Goal: Information Seeking & Learning: Learn about a topic

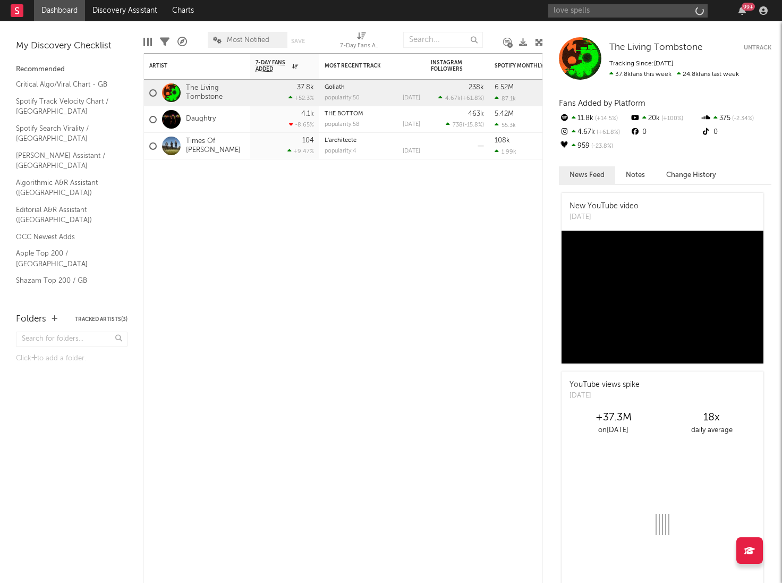
type input "love spells"
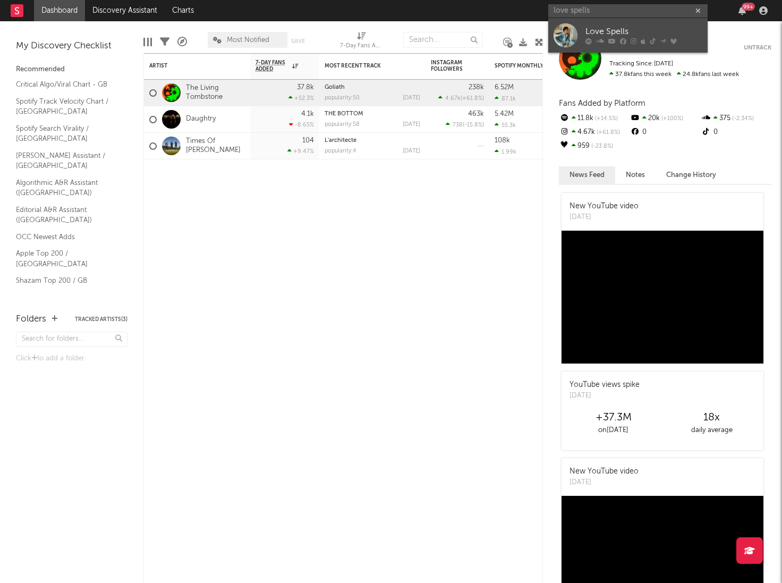
click at [611, 40] on icon at bounding box center [611, 41] width 7 height 6
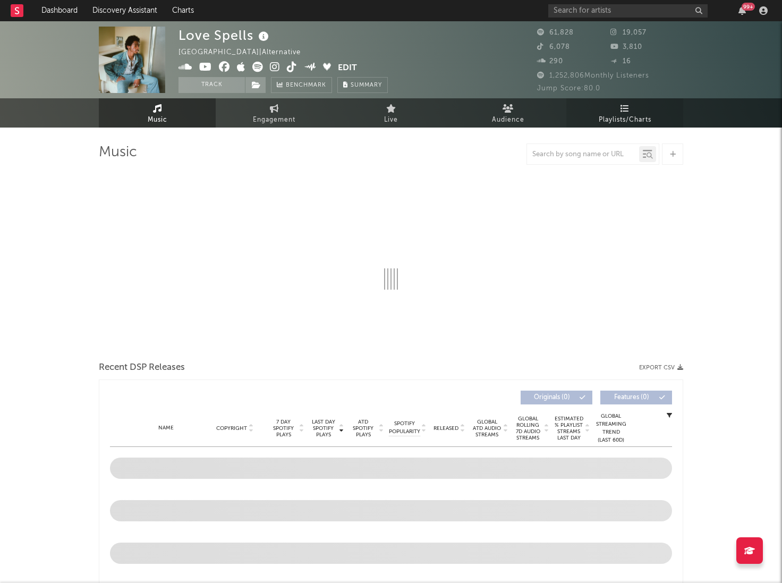
click at [599, 118] on span "Playlists/Charts" at bounding box center [625, 120] width 53 height 13
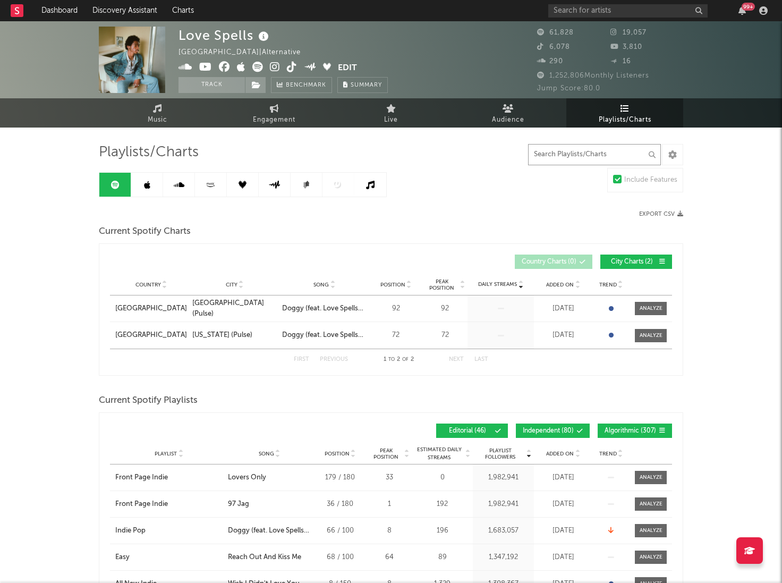
click at [579, 156] on input "text" at bounding box center [594, 154] width 133 height 21
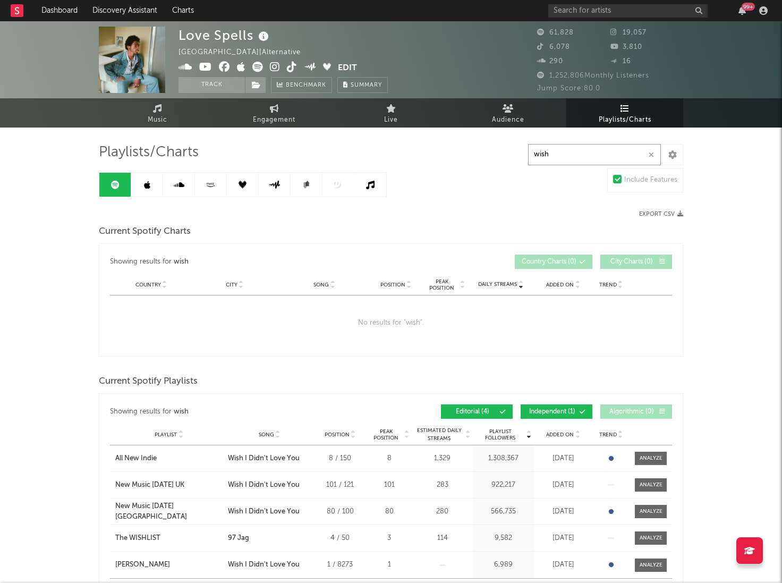
type input "wish"
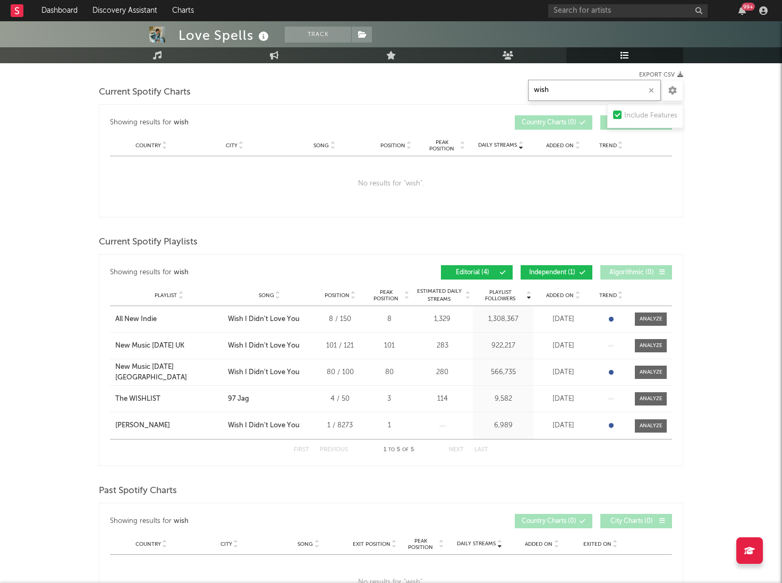
scroll to position [144, 0]
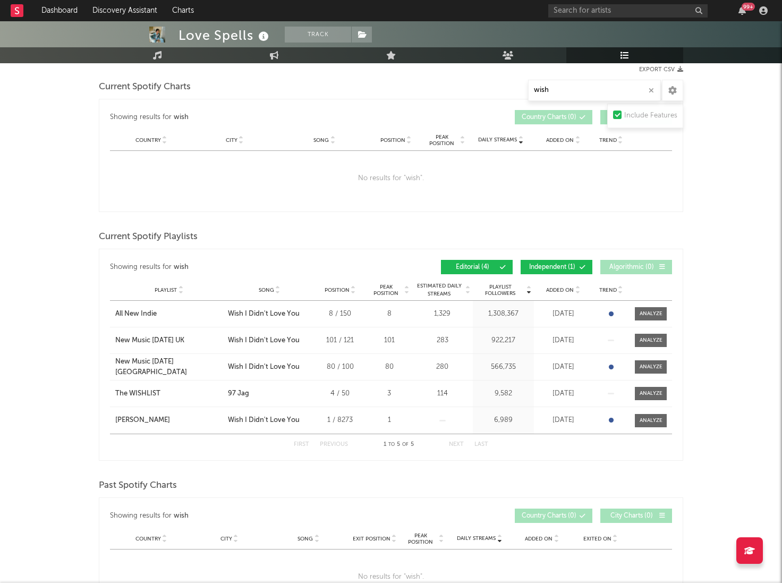
click at [571, 264] on span "Independent ( 1 )" at bounding box center [551, 267] width 49 height 6
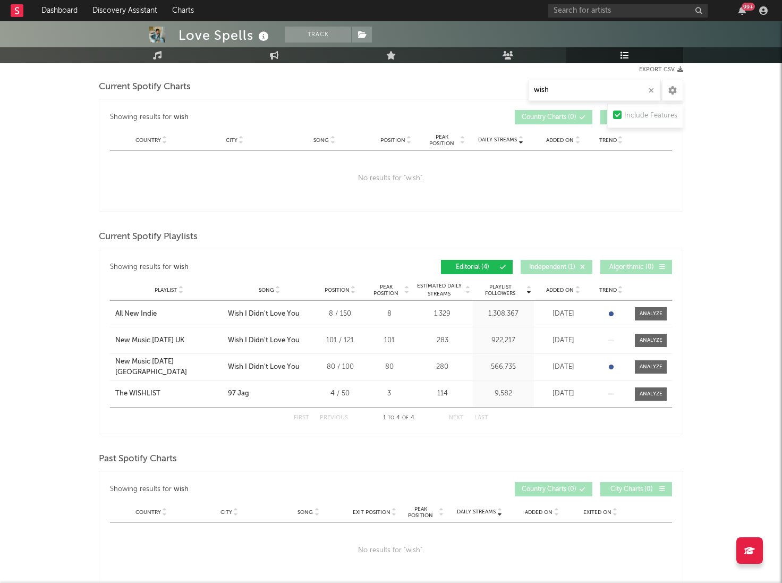
scroll to position [0, 0]
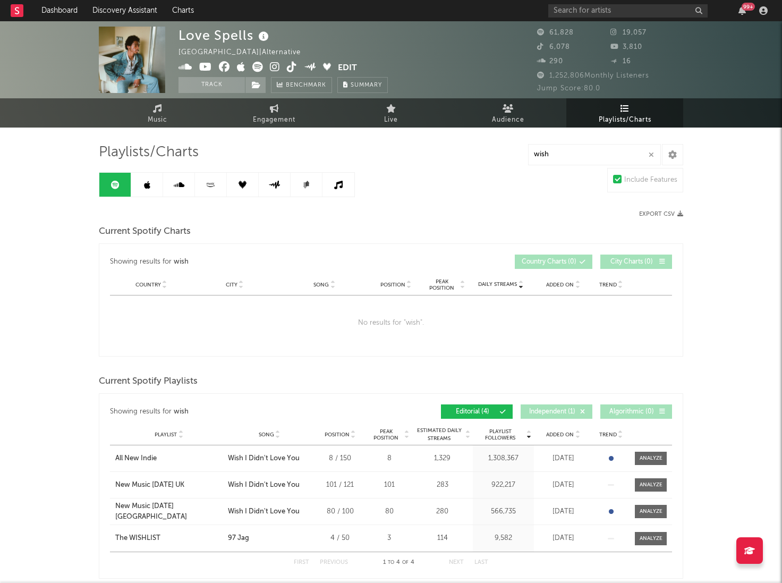
click at [138, 183] on link at bounding box center [147, 185] width 32 height 24
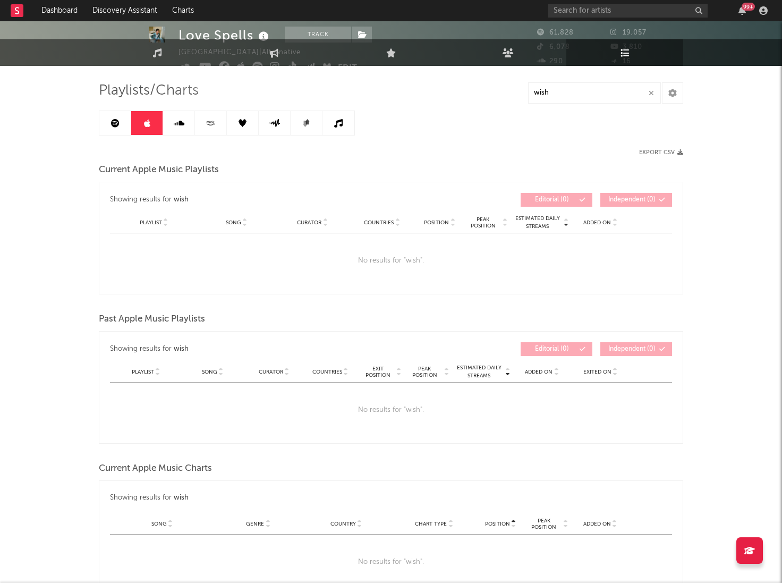
scroll to position [64, 0]
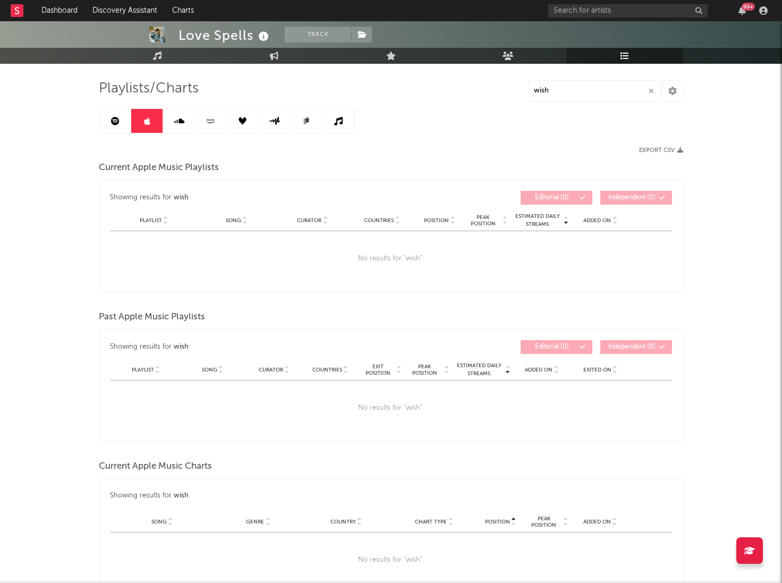
click at [178, 123] on icon at bounding box center [179, 121] width 11 height 8
